Goal: Task Accomplishment & Management: Manage account settings

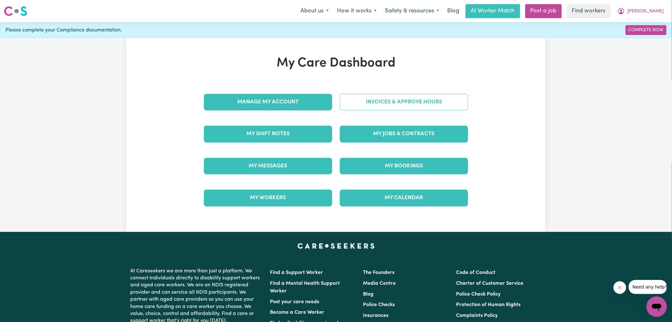
click at [348, 104] on link "Invoices & Approve Hours" at bounding box center [404, 102] width 128 height 17
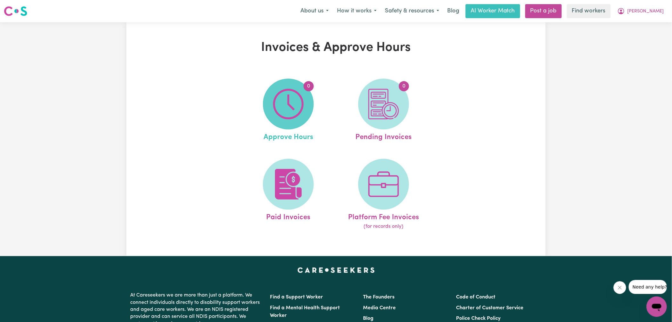
click at [299, 112] on img at bounding box center [288, 104] width 31 height 31
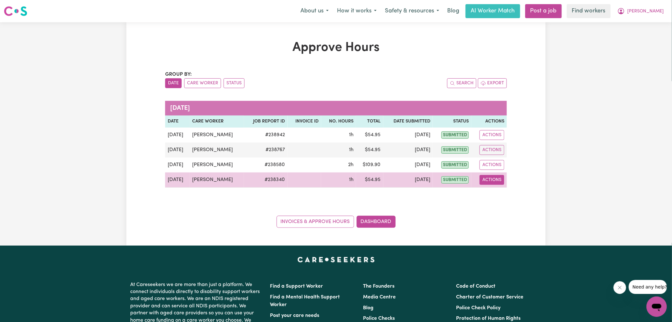
click at [490, 180] on button "Actions" at bounding box center [492, 180] width 25 height 10
click at [504, 196] on link "View Job Report" at bounding box center [508, 194] width 54 height 13
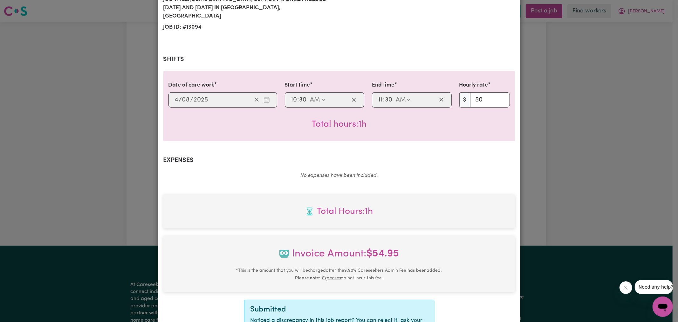
scroll to position [177, 0]
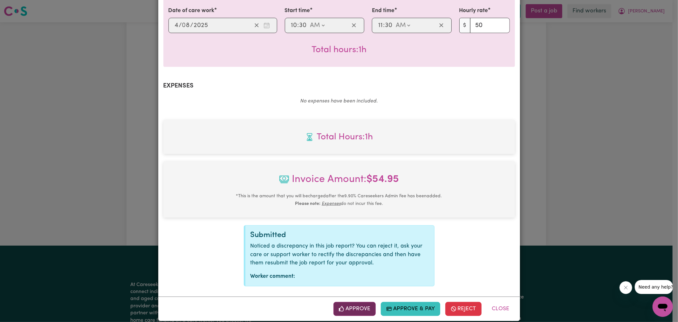
click at [360, 302] on button "Approve" at bounding box center [354, 309] width 43 height 14
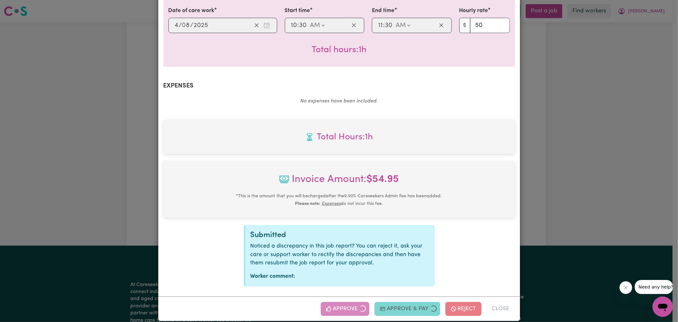
click at [558, 151] on div "Job Report # 238340 - [PERSON_NAME] Summary Job report # 238340 Client name: [P…" at bounding box center [339, 161] width 678 height 322
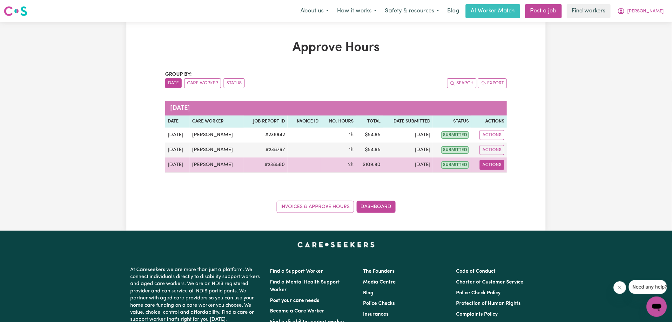
click at [487, 164] on button "Actions" at bounding box center [492, 165] width 25 height 10
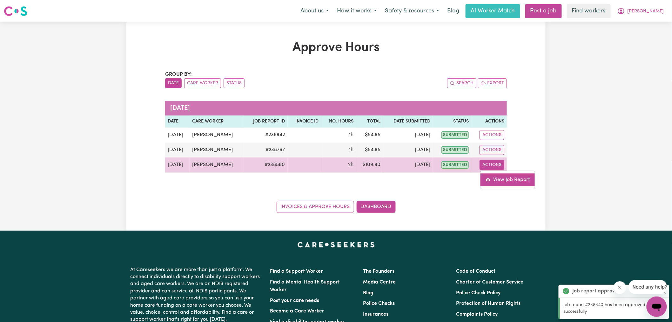
click at [507, 184] on link "View Job Report" at bounding box center [508, 179] width 54 height 13
select select "pm"
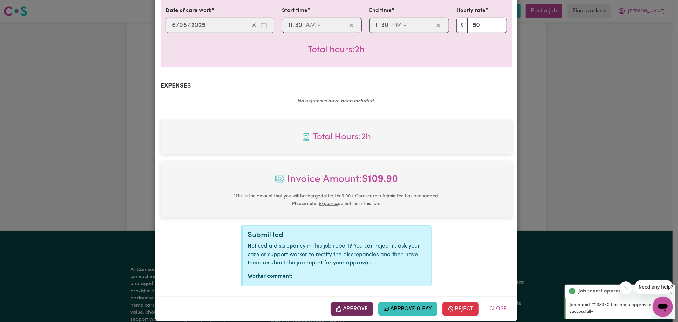
click at [359, 302] on button "Approve" at bounding box center [352, 309] width 43 height 14
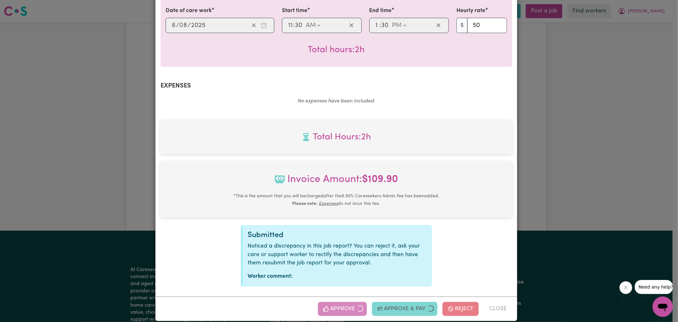
click at [539, 140] on div "Job Report # 238580 - [PERSON_NAME] Summary Job report # 238580 Client name: [P…" at bounding box center [339, 161] width 678 height 322
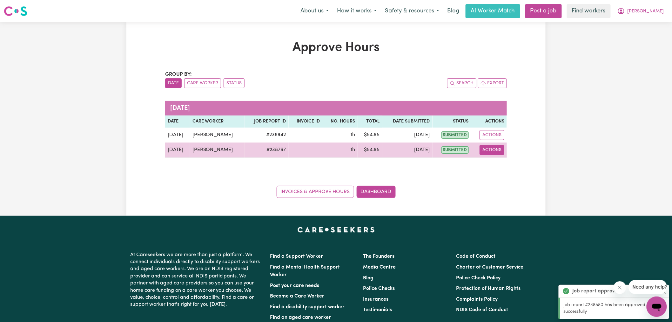
click at [493, 150] on button "Actions" at bounding box center [492, 150] width 25 height 10
click at [497, 164] on link "View Job Report" at bounding box center [508, 164] width 54 height 13
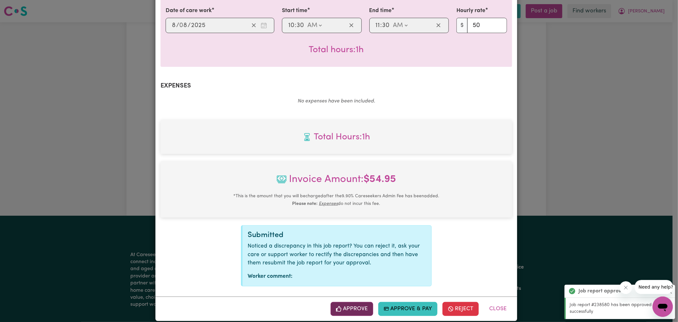
click at [358, 302] on button "Approve" at bounding box center [352, 309] width 43 height 14
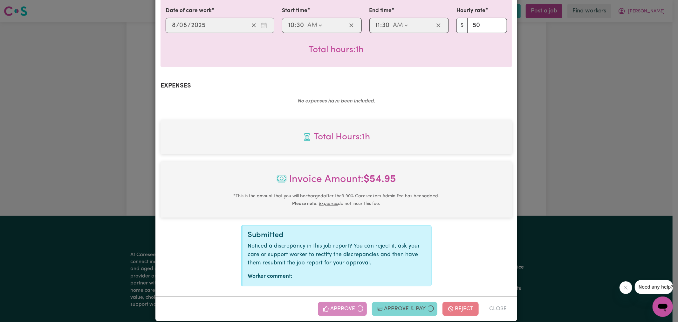
click at [593, 139] on div "Job Report # 238767 - [PERSON_NAME] Summary Job report # 238767 Client name: [P…" at bounding box center [339, 161] width 678 height 322
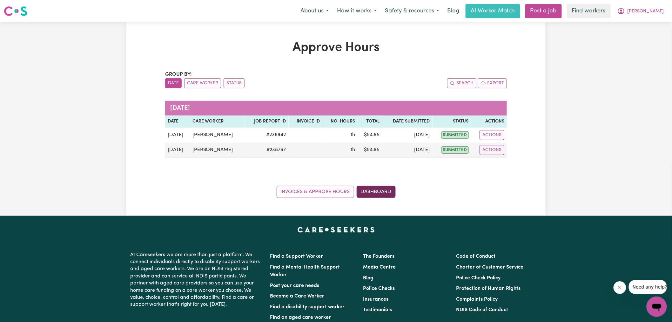
click at [389, 190] on link "Dashboard" at bounding box center [376, 192] width 39 height 12
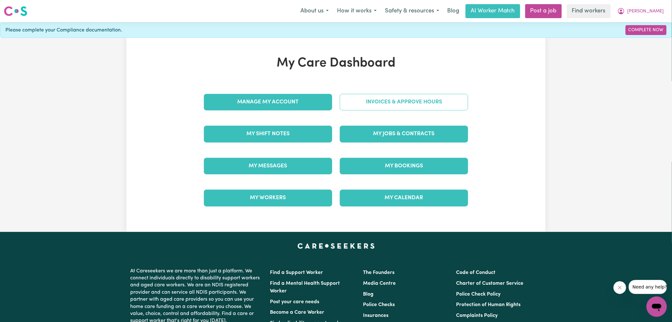
click at [386, 103] on link "Invoices & Approve Hours" at bounding box center [404, 102] width 128 height 17
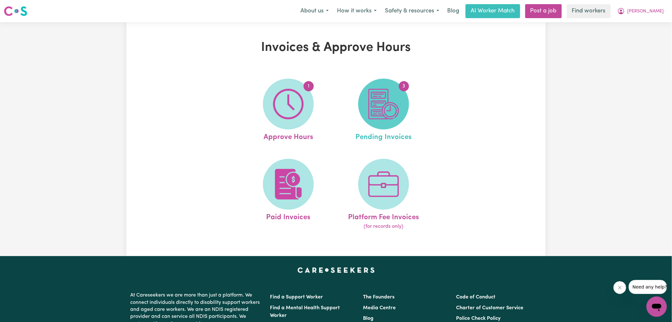
click at [389, 112] on img at bounding box center [384, 104] width 31 height 31
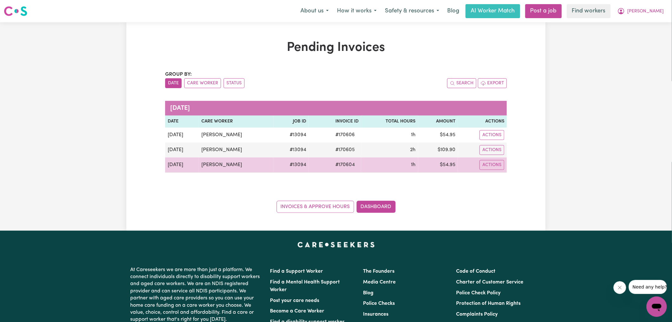
click at [339, 167] on span "# 170604" at bounding box center [345, 165] width 27 height 8
copy span "170604"
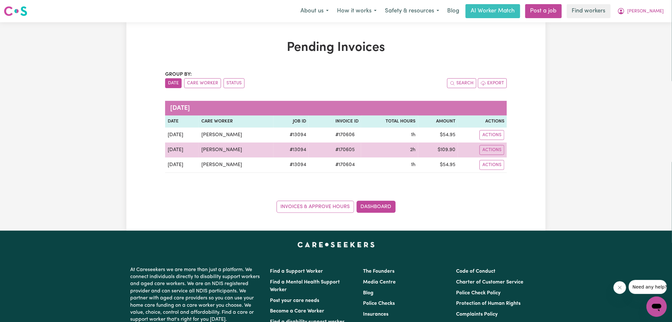
click at [332, 148] on span "# 170605" at bounding box center [345, 150] width 27 height 8
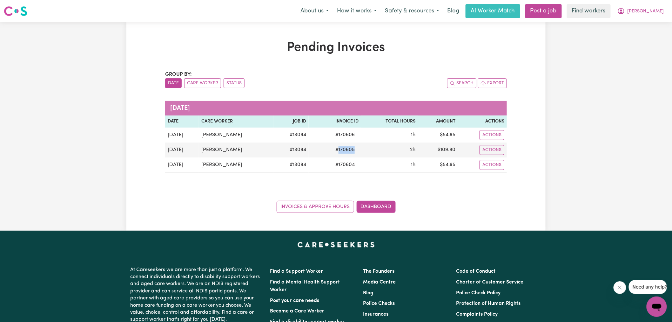
copy span "170605"
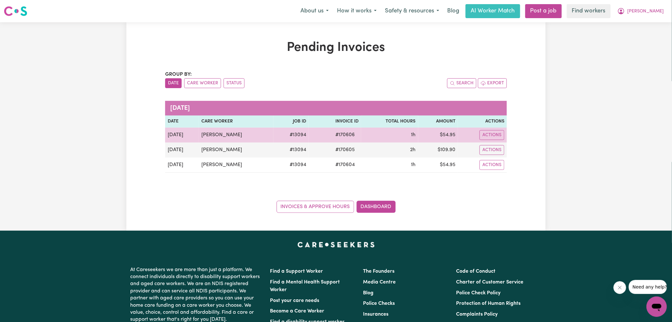
click at [336, 135] on span "# 170606" at bounding box center [345, 135] width 27 height 8
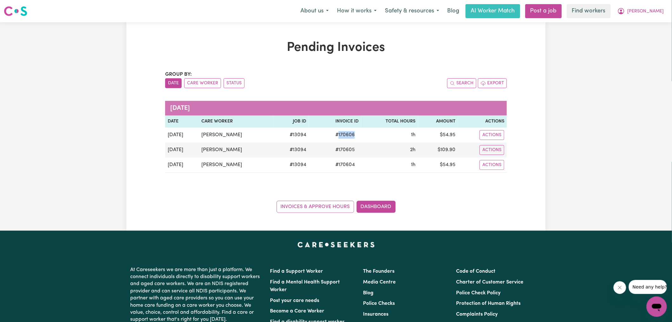
copy span "170606"
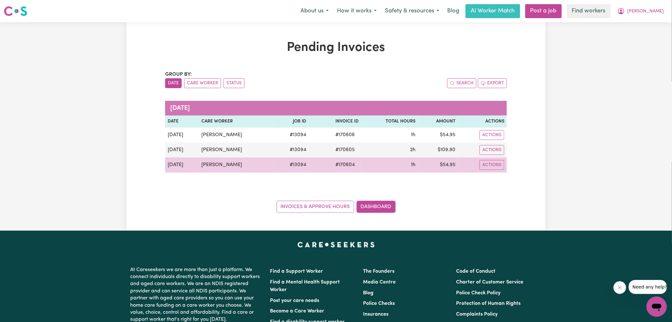
click at [445, 165] on td "$ 54.95" at bounding box center [439, 164] width 40 height 15
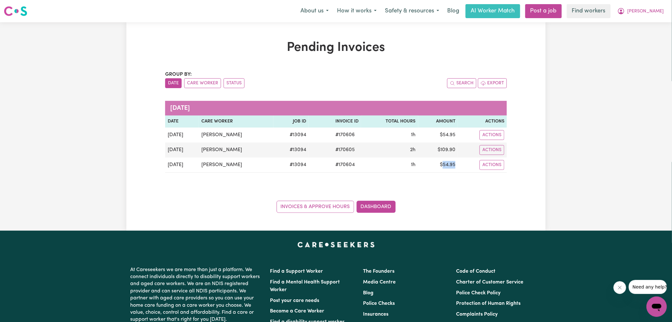
copy td "54.95"
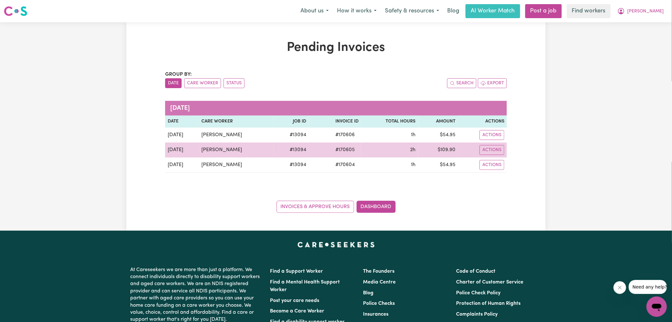
click at [449, 149] on td "$ 109.90" at bounding box center [439, 149] width 40 height 15
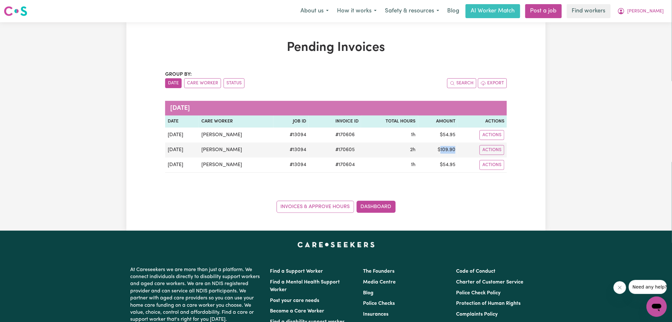
copy td "109.90"
click at [650, 8] on button "[PERSON_NAME]" at bounding box center [641, 10] width 55 height 13
click at [636, 39] on link "Logout" at bounding box center [643, 37] width 50 height 12
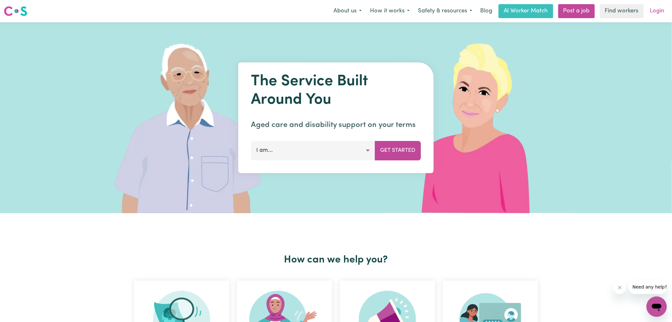
click at [661, 13] on link "Login" at bounding box center [658, 11] width 22 height 14
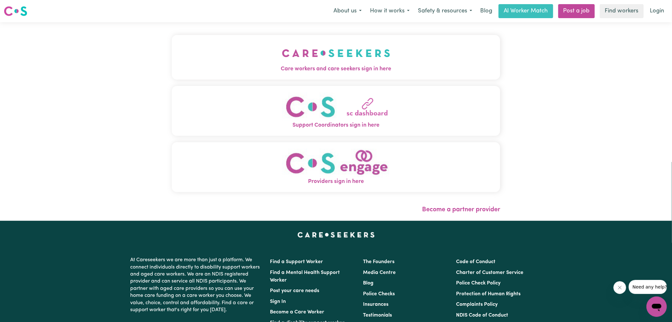
click at [296, 58] on img "Care workers and care seekers sign in here" at bounding box center [336, 53] width 108 height 24
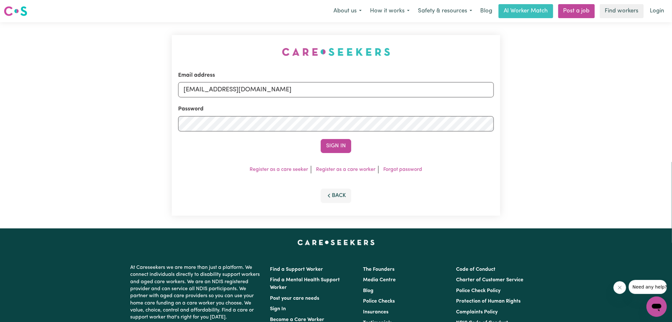
click at [210, 45] on div "Email address [EMAIL_ADDRESS][DOMAIN_NAME] Password Sign In Register as a care …" at bounding box center [336, 125] width 336 height 206
drag, startPoint x: 217, startPoint y: 90, endPoint x: 533, endPoint y: 117, distance: 317.4
click at [533, 117] on div "Email address [EMAIL_ADDRESS][DOMAIN_NAME] Password Sign In Register as a care …" at bounding box center [336, 125] width 672 height 206
type input "[EMAIL_ADDRESS][DOMAIN_NAME]"
click at [321, 139] on button "Sign In" at bounding box center [336, 146] width 31 height 14
